Goal: Transaction & Acquisition: Purchase product/service

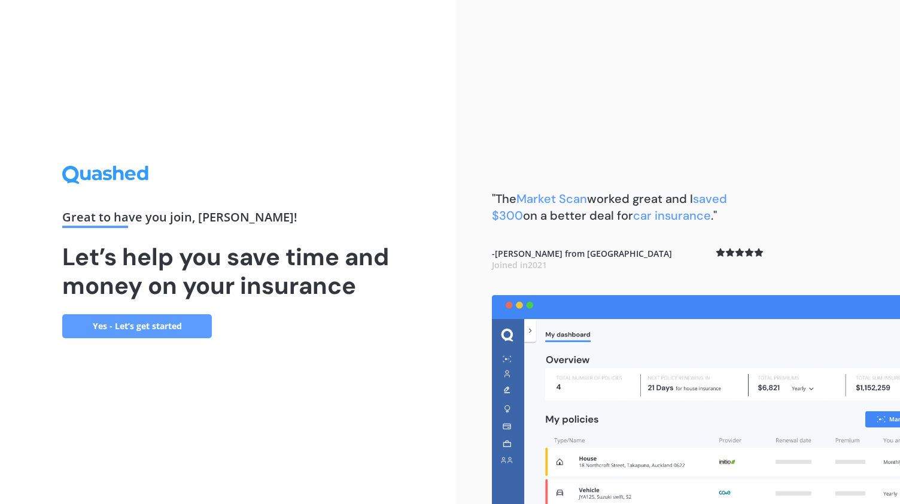
click at [155, 326] on link "Yes - Let’s get started" at bounding box center [137, 326] width 150 height 24
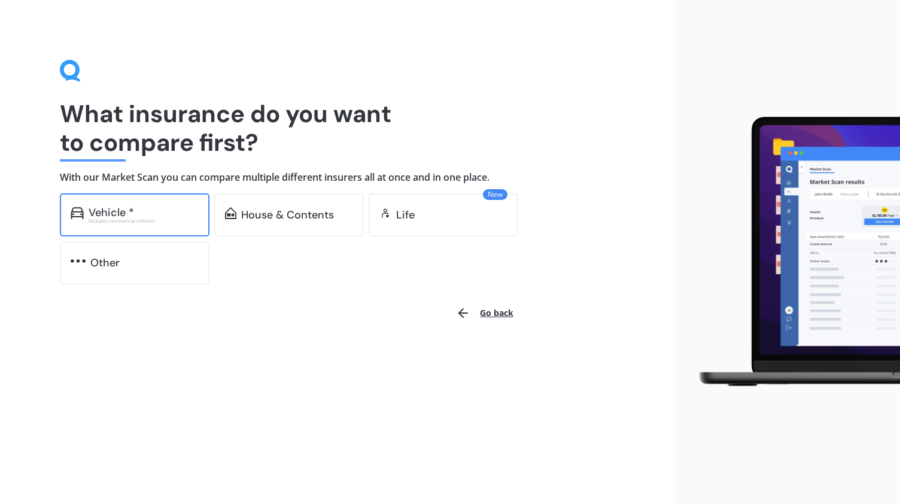
click at [146, 227] on div "Vehicle * Excludes commercial vehicles" at bounding box center [135, 214] width 150 height 43
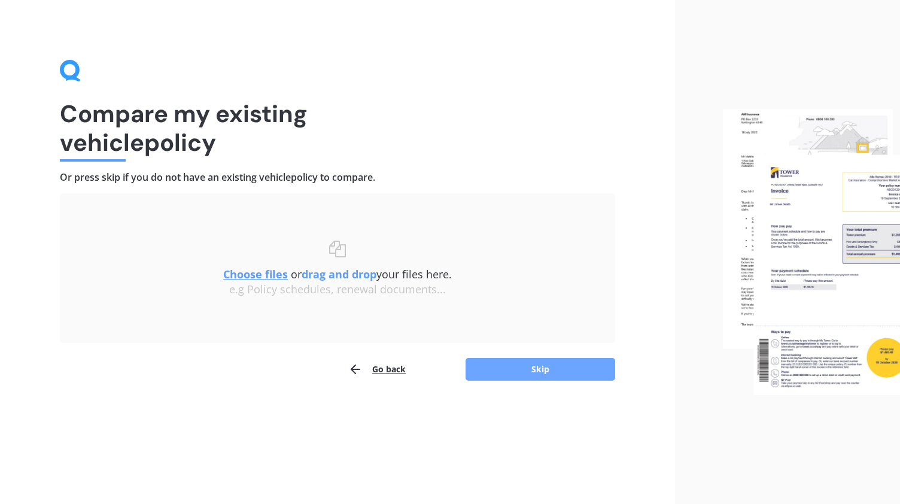
click at [538, 363] on button "Skip" at bounding box center [541, 369] width 150 height 23
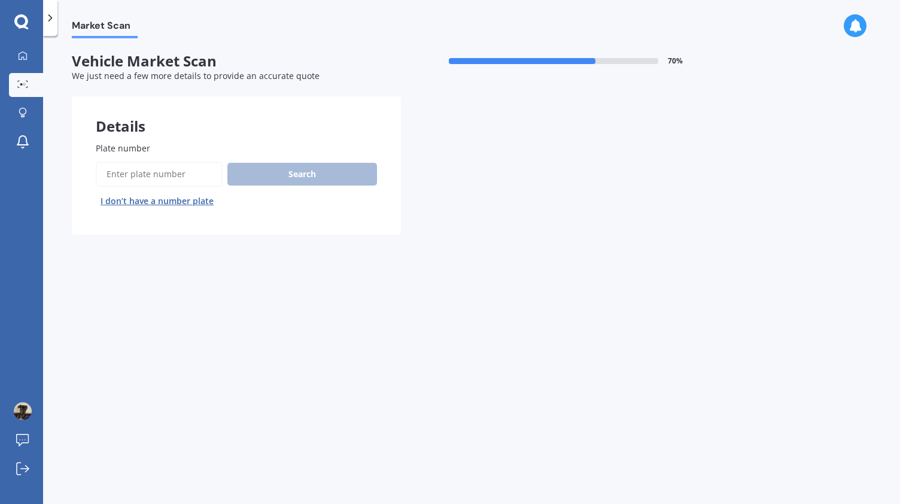
click at [141, 173] on input "Plate number" at bounding box center [159, 174] width 127 height 25
type input "pae335"
click at [297, 177] on button "Search" at bounding box center [302, 174] width 150 height 23
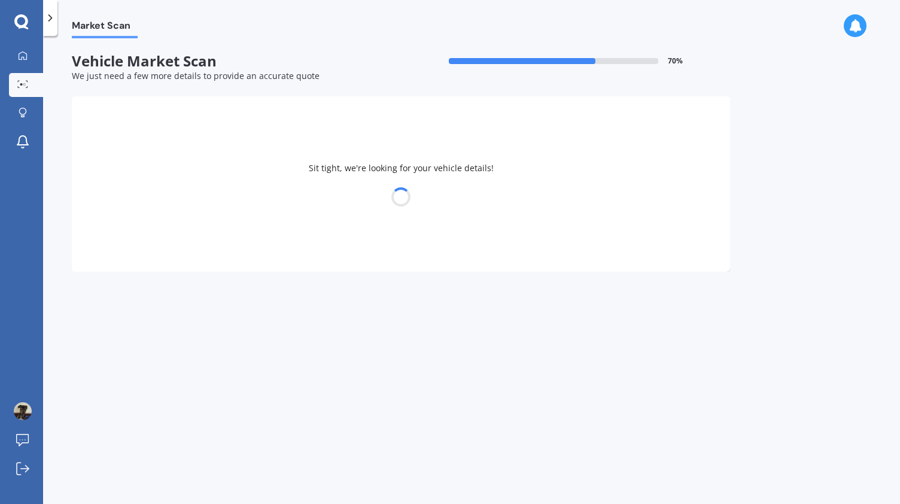
select select "SUZUKI"
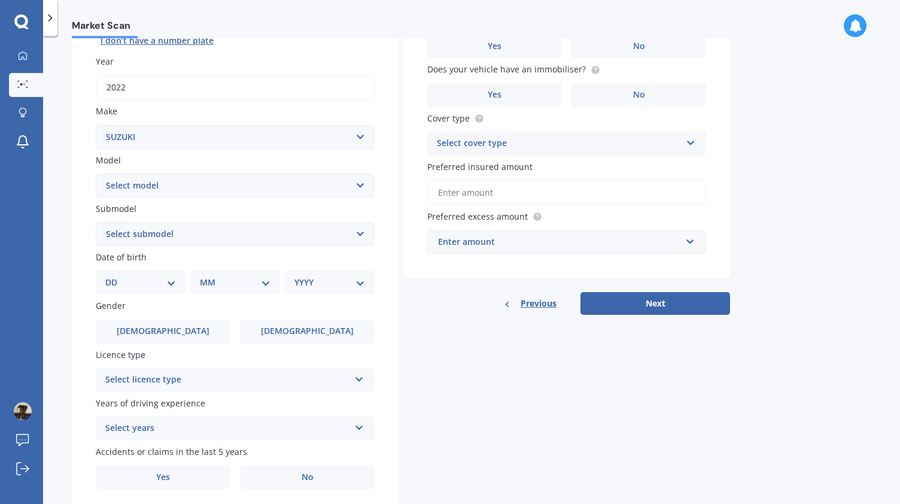
scroll to position [161, 0]
click at [171, 186] on select "Select model Aerio Alto APV Van Baleno Cappuccino Carry Truck Carry van Celerio…" at bounding box center [235, 185] width 279 height 24
select select "JIMNY 4WD"
click at [96, 173] on select "Select model Aerio Alto APV Van Baleno Cappuccino Carry Truck Carry van Celerio…" at bounding box center [235, 185] width 279 height 24
click at [135, 229] on select "Select submodel (All Others) JX 1.3 Sierra 1.3 Sierra 1.5" at bounding box center [235, 233] width 279 height 24
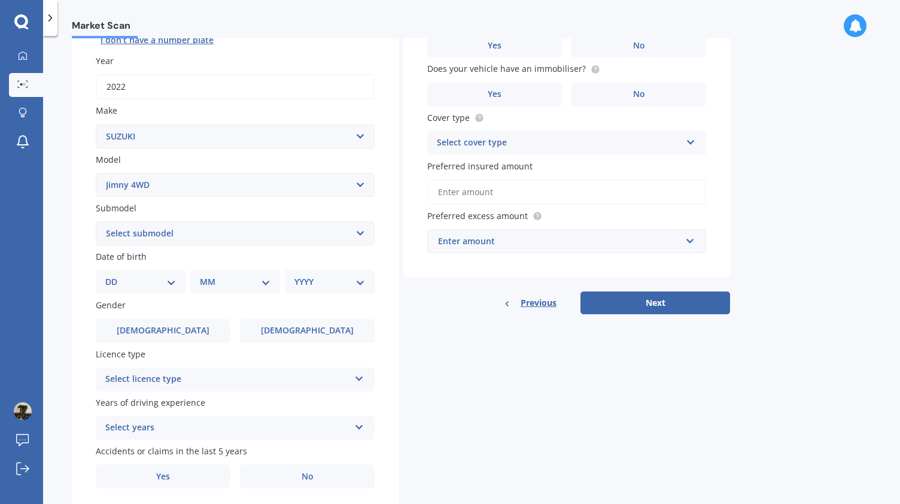
select select "JX 1.3"
click at [96, 222] on select "Select submodel (All Others) JX 1.3 Sierra 1.3 Sierra 1.5" at bounding box center [235, 233] width 279 height 24
click at [144, 232] on select "Select submodel (All Others) JX 1.3 Sierra 1.3 Sierra 1.5" at bounding box center [235, 233] width 279 height 24
click at [96, 222] on select "Select submodel (All Others) JX 1.3 Sierra 1.3 Sierra 1.5" at bounding box center [235, 233] width 279 height 24
click at [165, 285] on select "DD 01 02 03 04 05 06 07 08 09 10 11 12 13 14 15 16 17 18 19 20 21 22 23 24 25 2…" at bounding box center [140, 281] width 71 height 13
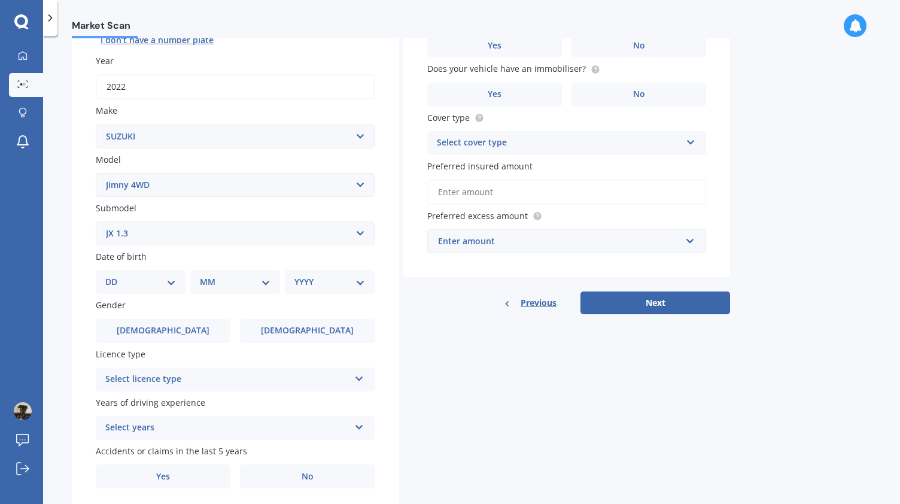
select select "04"
click at [115, 277] on select "DD 01 02 03 04 05 06 07 08 09 10 11 12 13 14 15 16 17 18 19 20 21 22 23 24 25 2…" at bounding box center [140, 281] width 71 height 13
click at [225, 288] on select "MM 01 02 03 04 05 06 07 08 09 10 11 12" at bounding box center [238, 281] width 66 height 13
select select "06"
click at [205, 277] on select "MM 01 02 03 04 05 06 07 08 09 10 11 12" at bounding box center [238, 281] width 66 height 13
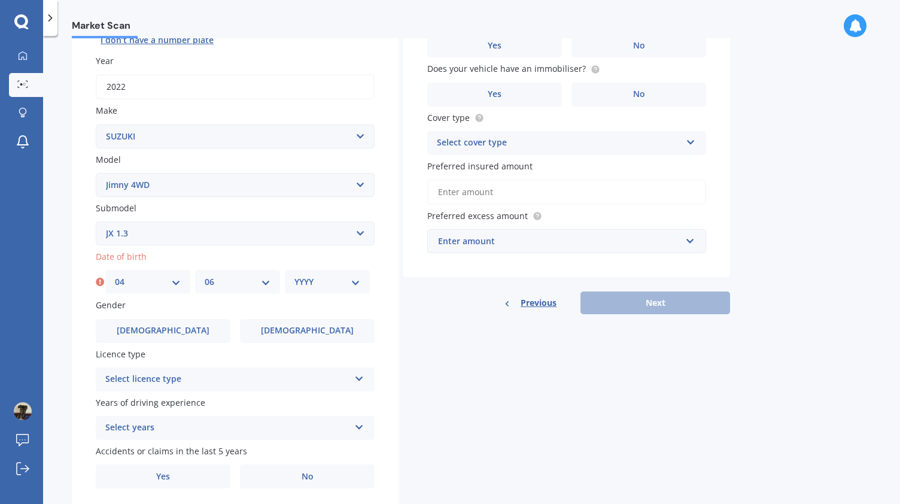
click at [323, 287] on select "YYYY 2025 2024 2023 2022 2021 2020 2019 2018 2017 2016 2015 2014 2013 2012 2011…" at bounding box center [327, 281] width 66 height 13
select select "1999"
click at [294, 277] on select "YYYY 2025 2024 2023 2022 2021 2020 2019 2018 2017 2016 2015 2014 2013 2012 2011…" at bounding box center [327, 281] width 66 height 13
click at [167, 381] on div "Select licence type" at bounding box center [227, 379] width 244 height 14
click at [120, 429] on div "Select years" at bounding box center [227, 428] width 244 height 14
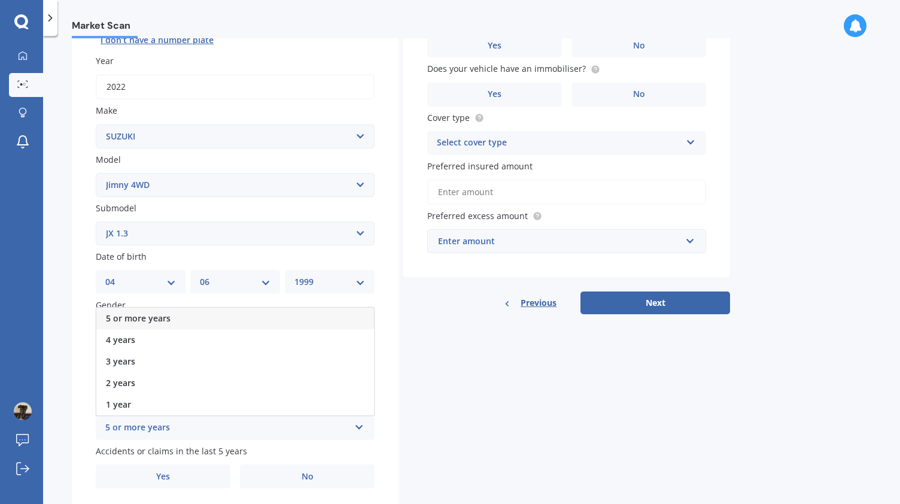
click at [146, 319] on span "5 or more years" at bounding box center [138, 317] width 65 height 11
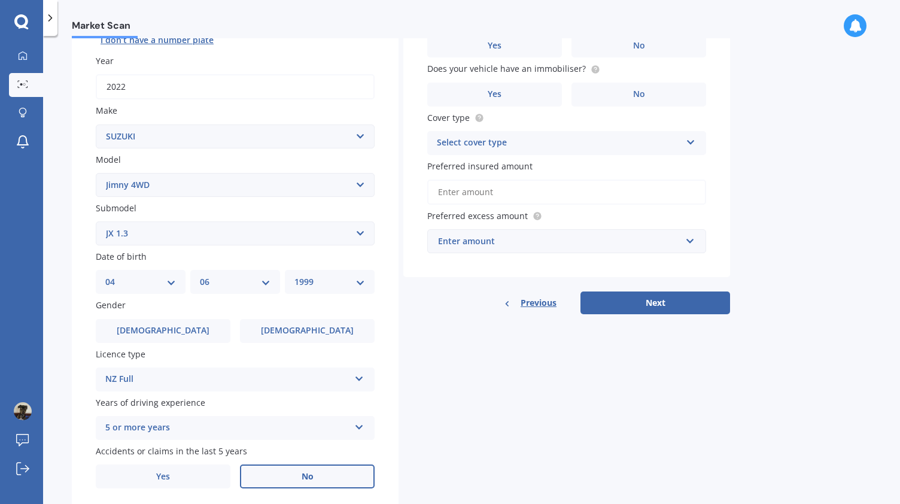
click at [310, 484] on label "No" at bounding box center [307, 476] width 135 height 24
click at [0, 0] on input "No" at bounding box center [0, 0] width 0 height 0
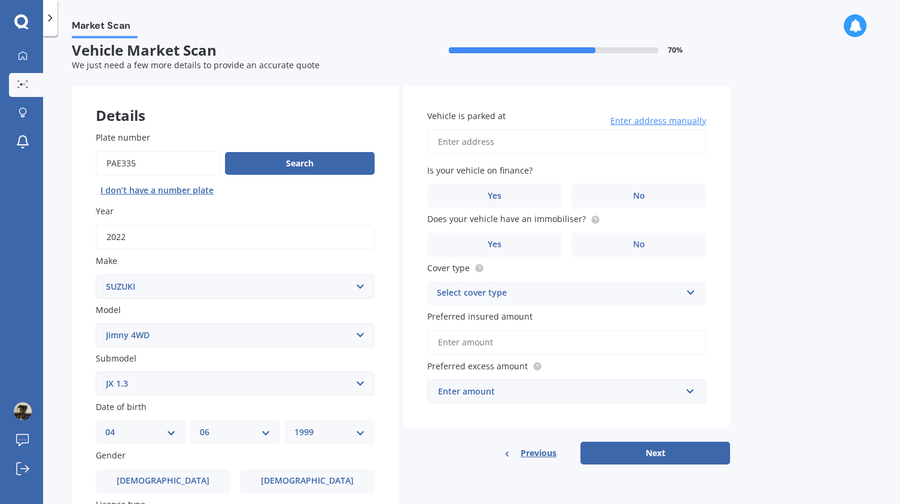
scroll to position [0, 0]
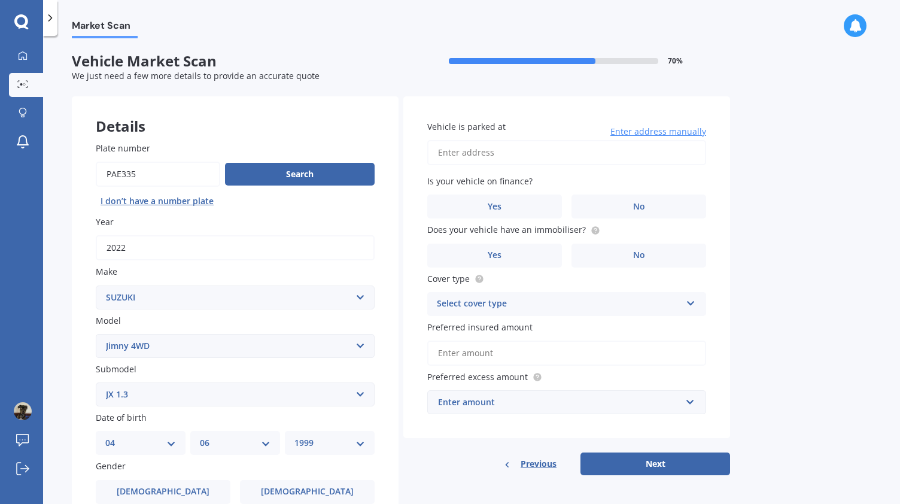
click at [461, 151] on input "Vehicle is parked at" at bounding box center [566, 152] width 279 height 25
type input "[STREET_ADDRESS] 2013"
click at [646, 204] on label "No" at bounding box center [639, 207] width 135 height 24
click at [0, 0] on input "No" at bounding box center [0, 0] width 0 height 0
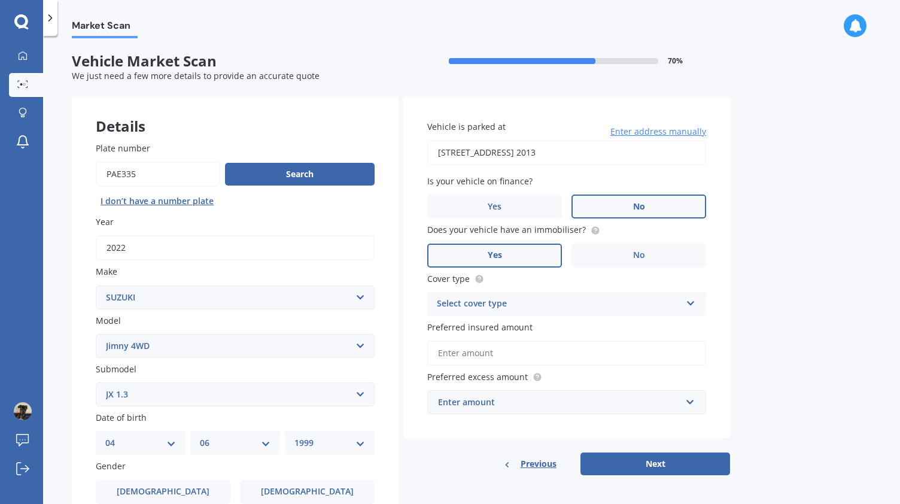
click at [509, 250] on label "Yes" at bounding box center [494, 256] width 135 height 24
click at [0, 0] on input "Yes" at bounding box center [0, 0] width 0 height 0
click at [517, 300] on div "Select cover type" at bounding box center [559, 304] width 244 height 14
click at [480, 327] on span "Comprehensive" at bounding box center [469, 326] width 63 height 11
click at [496, 350] on input "Preferred insured amount" at bounding box center [566, 353] width 279 height 25
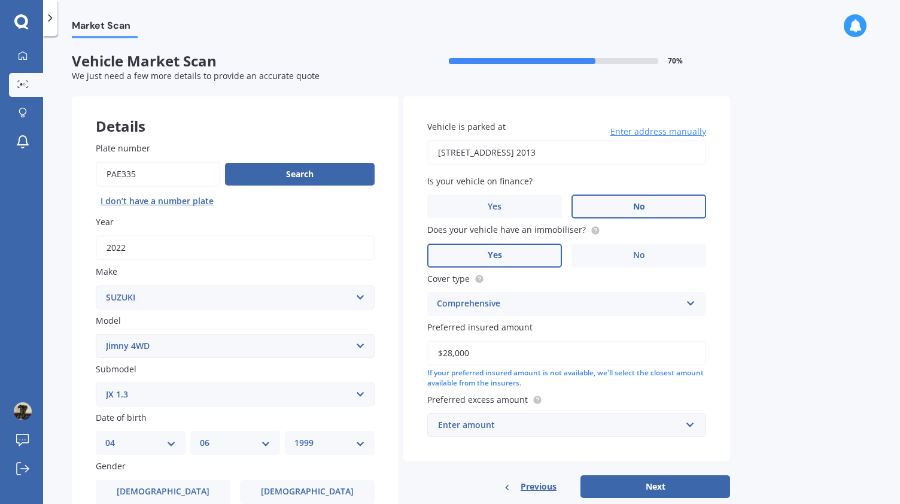
type input "$28,000"
click at [495, 423] on div "Enter amount" at bounding box center [559, 424] width 243 height 13
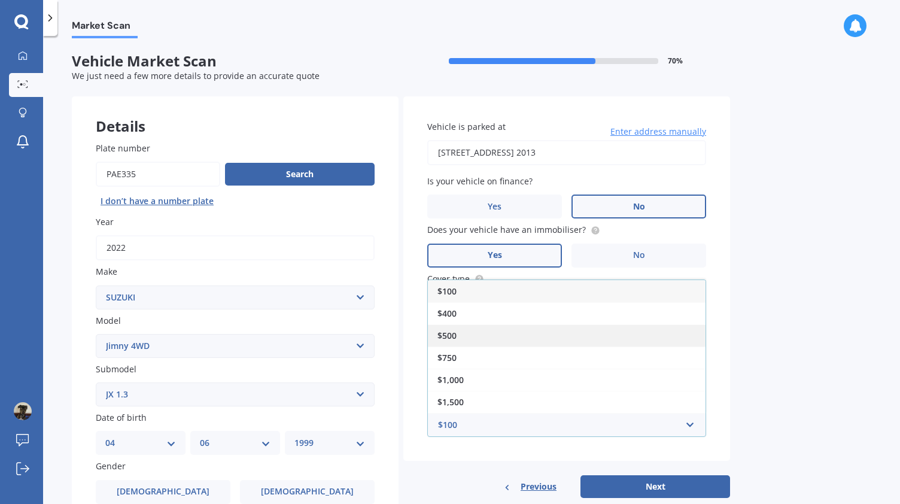
click at [486, 332] on div "$500" at bounding box center [567, 335] width 278 height 22
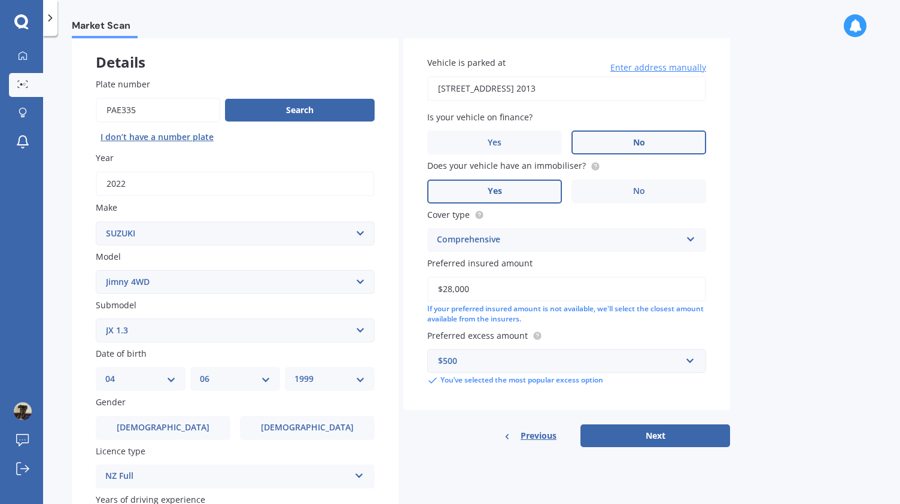
scroll to position [66, 0]
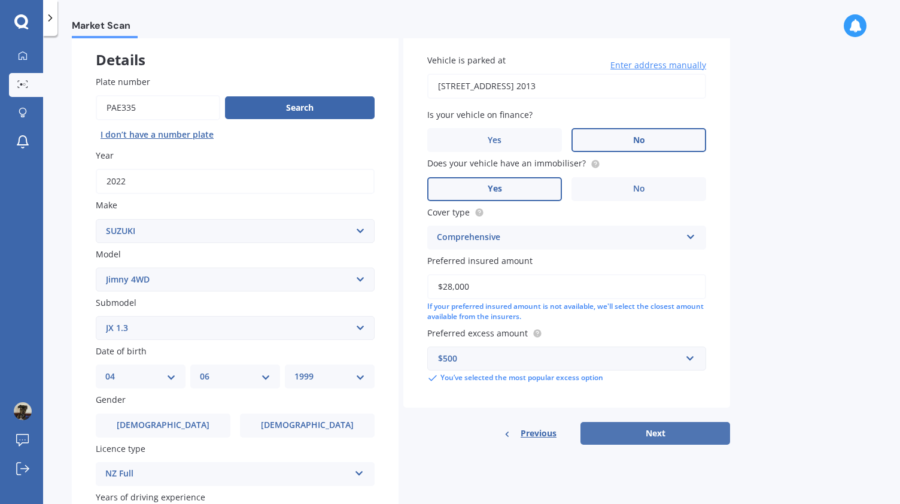
click at [681, 430] on button "Next" at bounding box center [656, 433] width 150 height 23
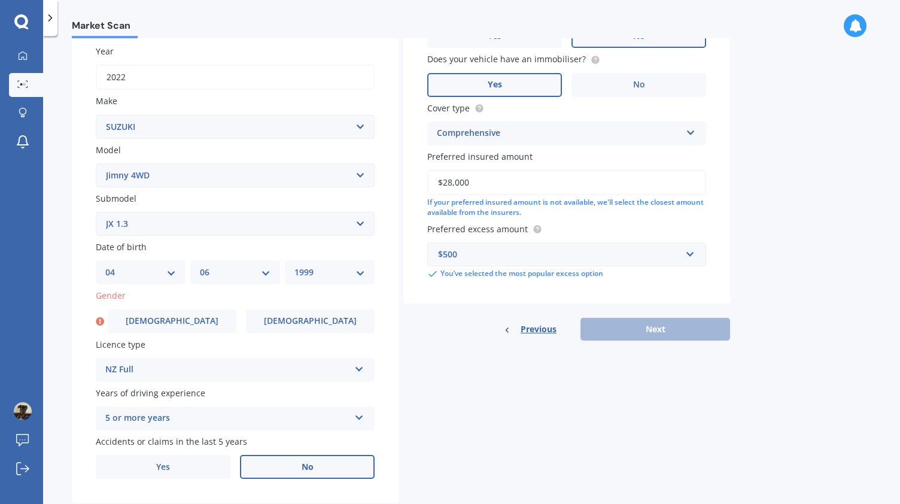
scroll to position [202, 0]
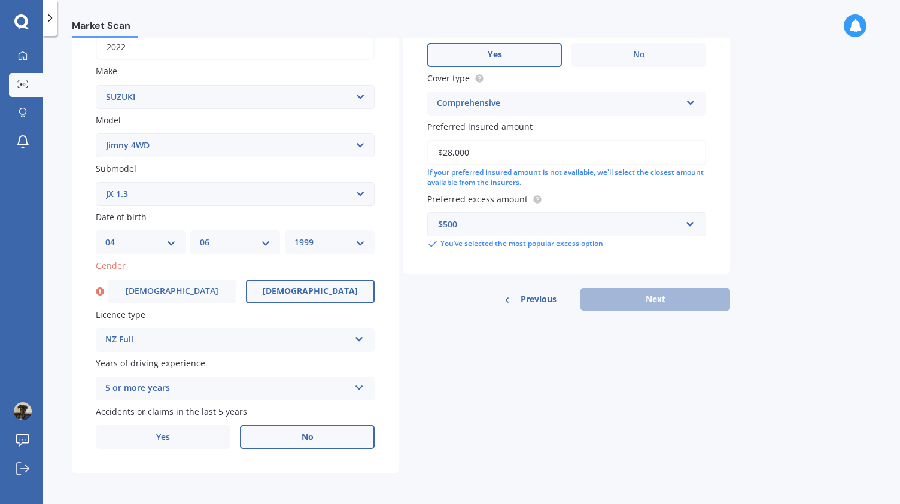
click at [294, 293] on span "[DEMOGRAPHIC_DATA]" at bounding box center [310, 291] width 95 height 10
click at [0, 0] on input "[DEMOGRAPHIC_DATA]" at bounding box center [0, 0] width 0 height 0
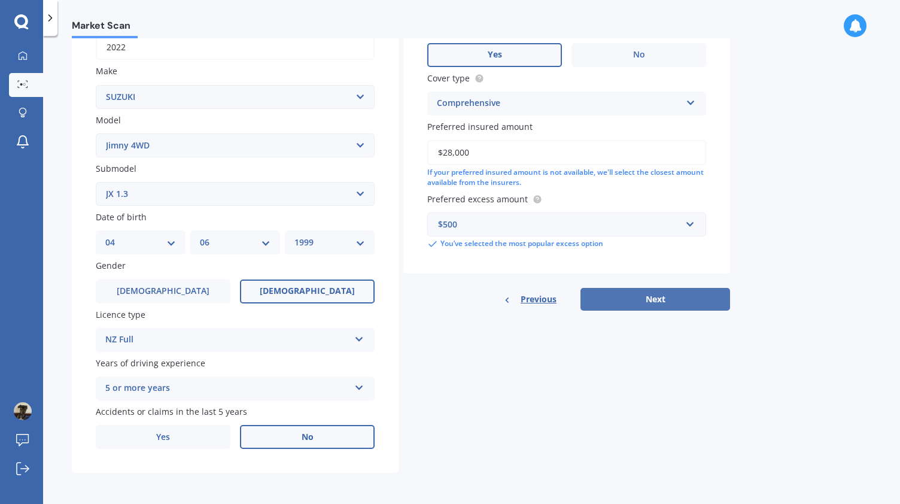
click at [640, 293] on button "Next" at bounding box center [656, 299] width 150 height 23
select select "04"
select select "06"
select select "1999"
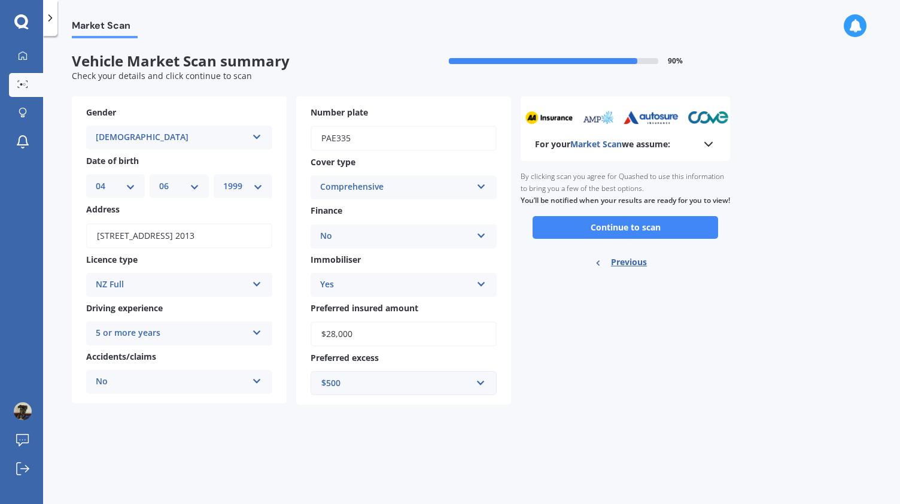
scroll to position [0, 0]
click at [596, 235] on button "Continue to scan" at bounding box center [626, 227] width 186 height 23
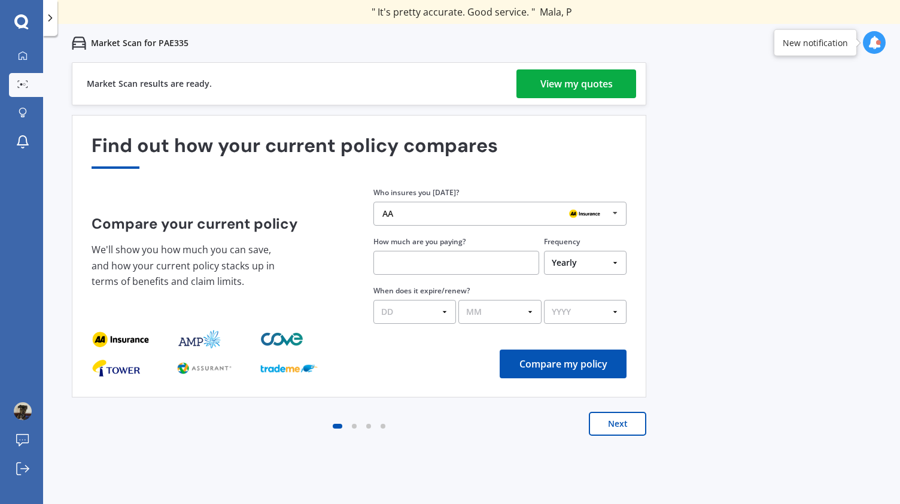
click at [584, 81] on div "View my quotes" at bounding box center [576, 83] width 72 height 29
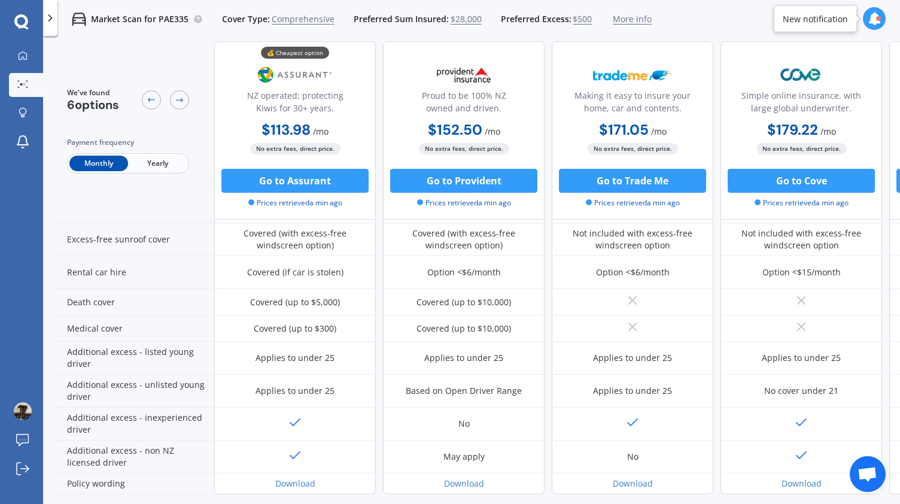
scroll to position [484, 0]
click at [286, 187] on button "Go to Assurant" at bounding box center [294, 181] width 147 height 24
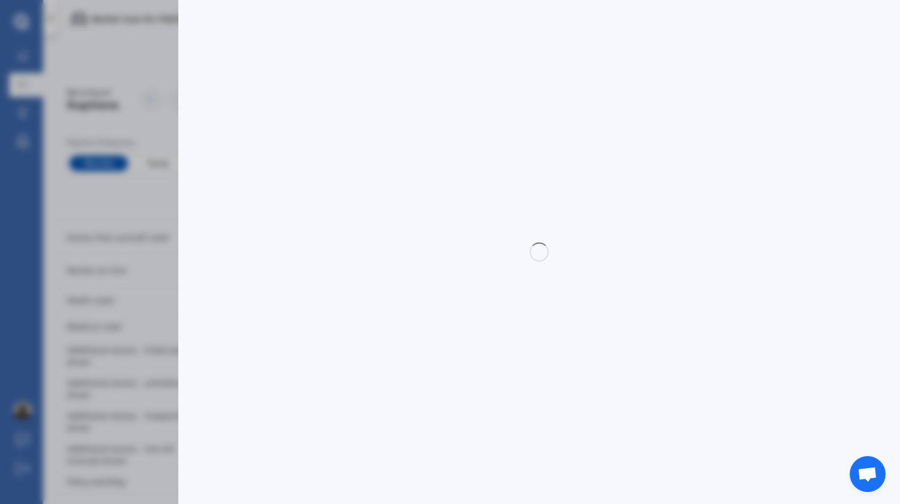
select select "Monthly"
select select "full"
select select "0"
select select "Howick / [GEOGRAPHIC_DATA] / Beachlands"
select select "SUZUKI"
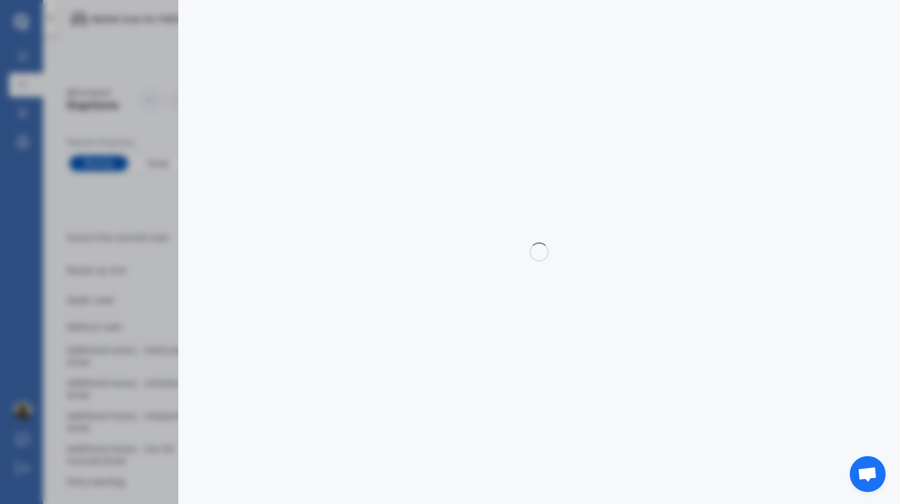
select select "JIMNY 4WD"
select select "JX 1.3"
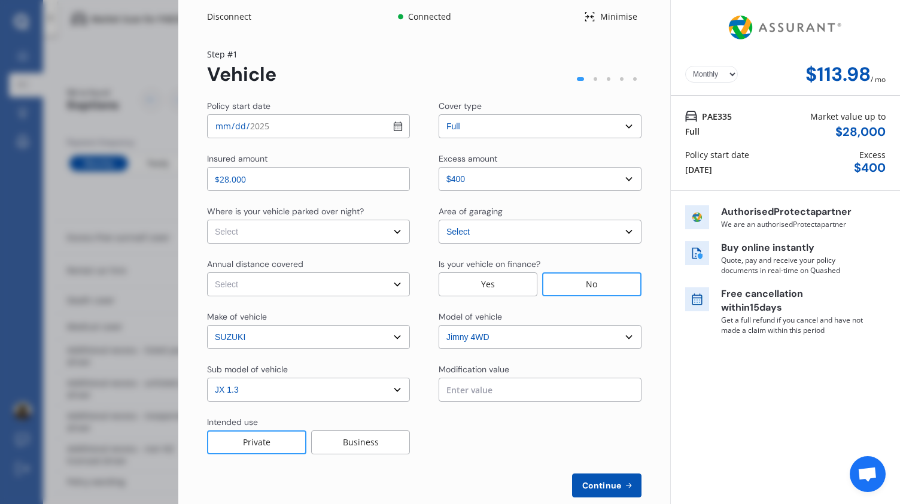
click at [288, 229] on select "Select In a garage On own property On street or road" at bounding box center [308, 232] width 203 height 24
select select "In a garage"
click at [207, 220] on select "Select In a garage On own property On street or road" at bounding box center [308, 232] width 203 height 24
click at [284, 288] on select "Select Low (less than 15,000km per year) Average (15,000-30,000km per year) Hig…" at bounding box center [308, 284] width 203 height 24
select select "15000"
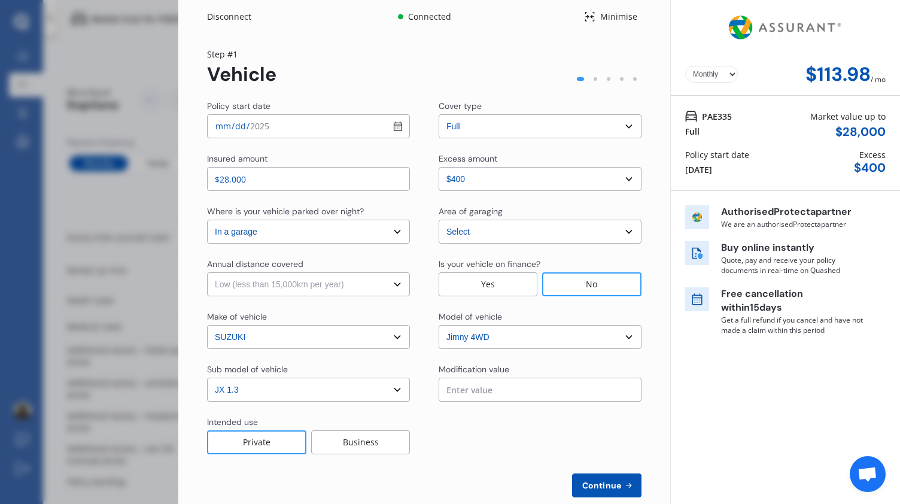
click at [207, 272] on select "Select Low (less than 15,000km per year) Average (15,000-30,000km per year) Hig…" at bounding box center [308, 284] width 203 height 24
